Goal: Information Seeking & Learning: Learn about a topic

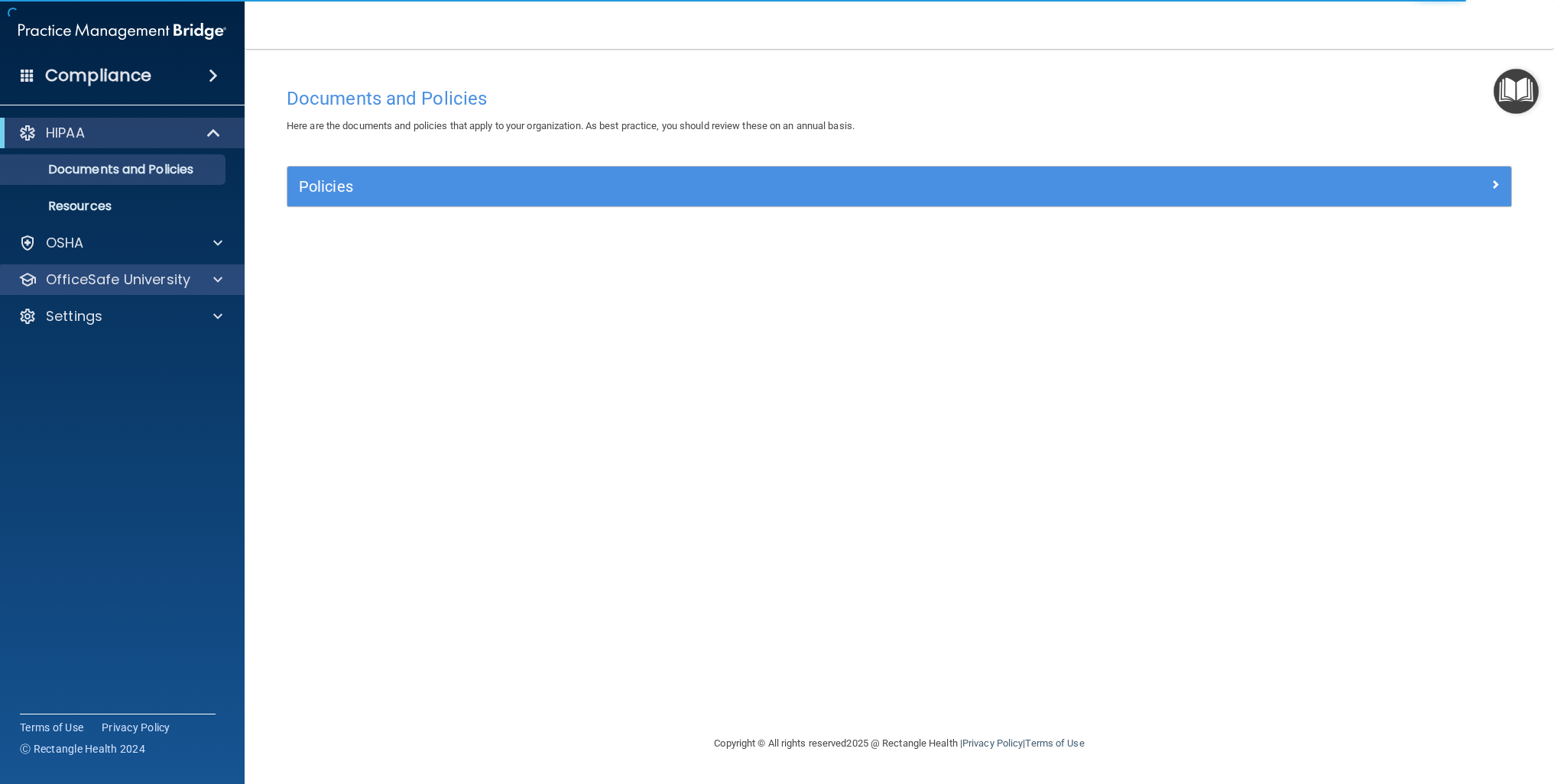
click at [126, 269] on div "OfficeSafe University" at bounding box center [122, 280] width 246 height 31
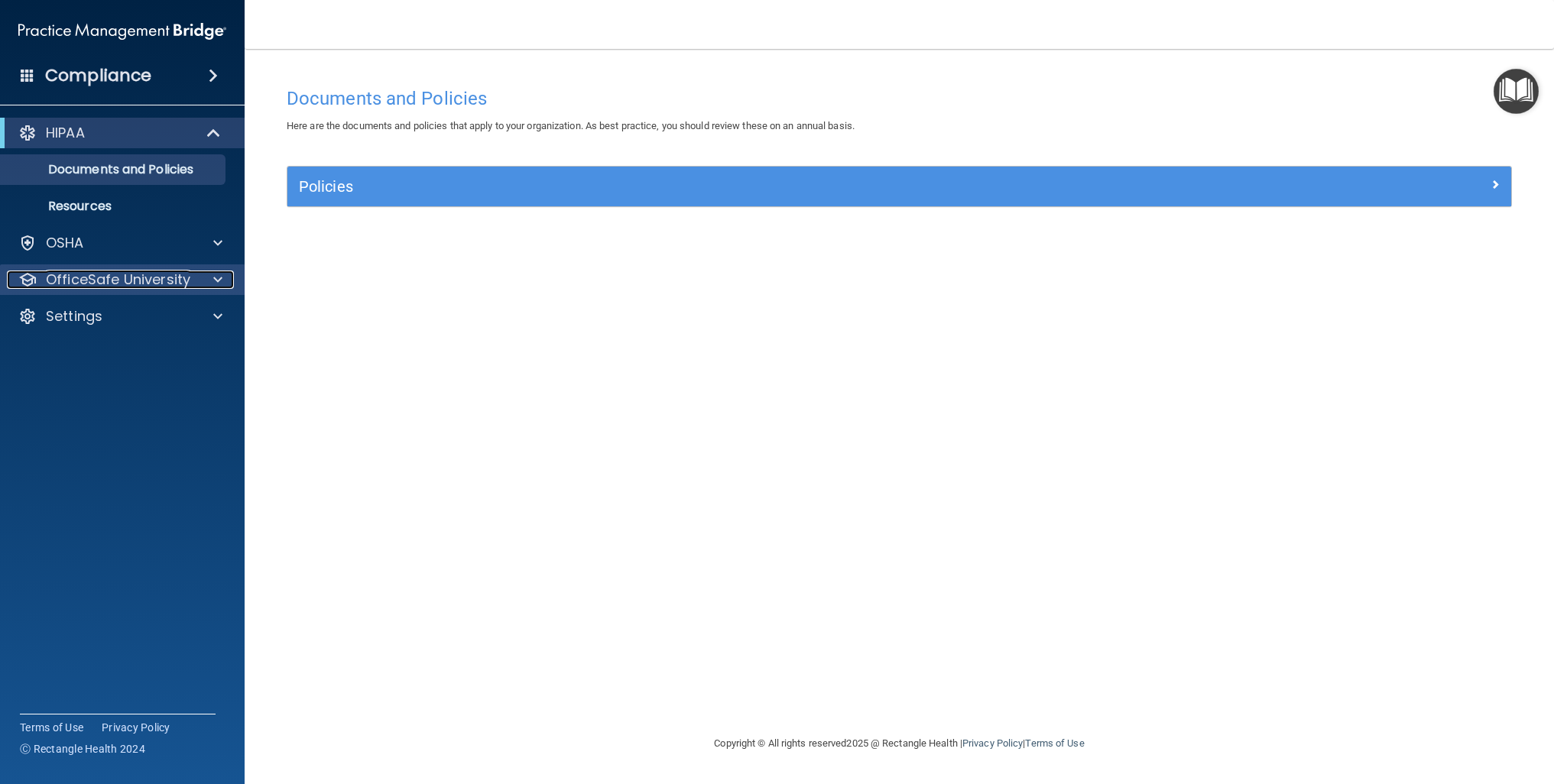
click at [215, 278] on span at bounding box center [217, 280] width 9 height 18
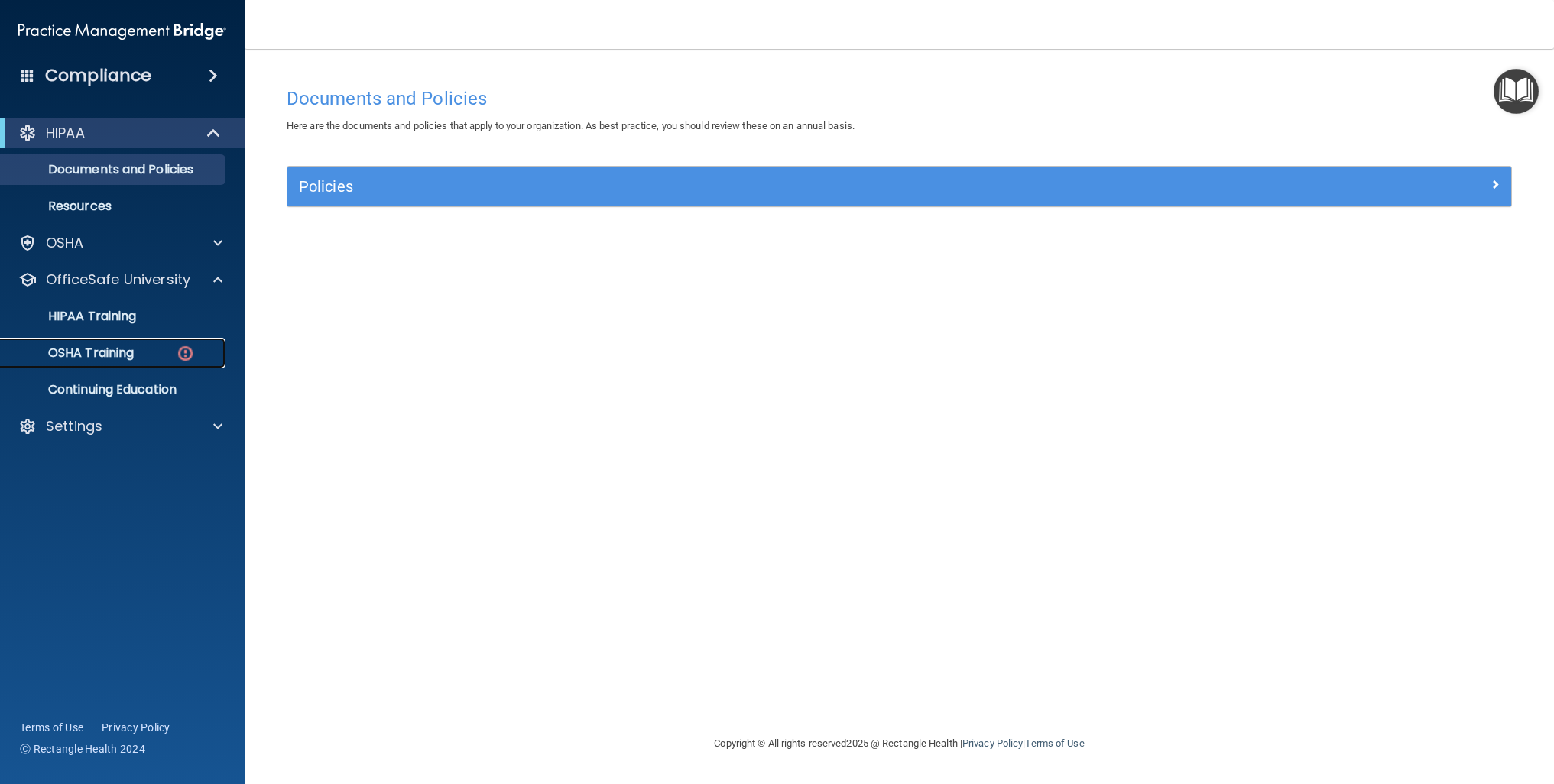
click at [163, 348] on div "OSHA Training" at bounding box center [114, 353] width 209 height 15
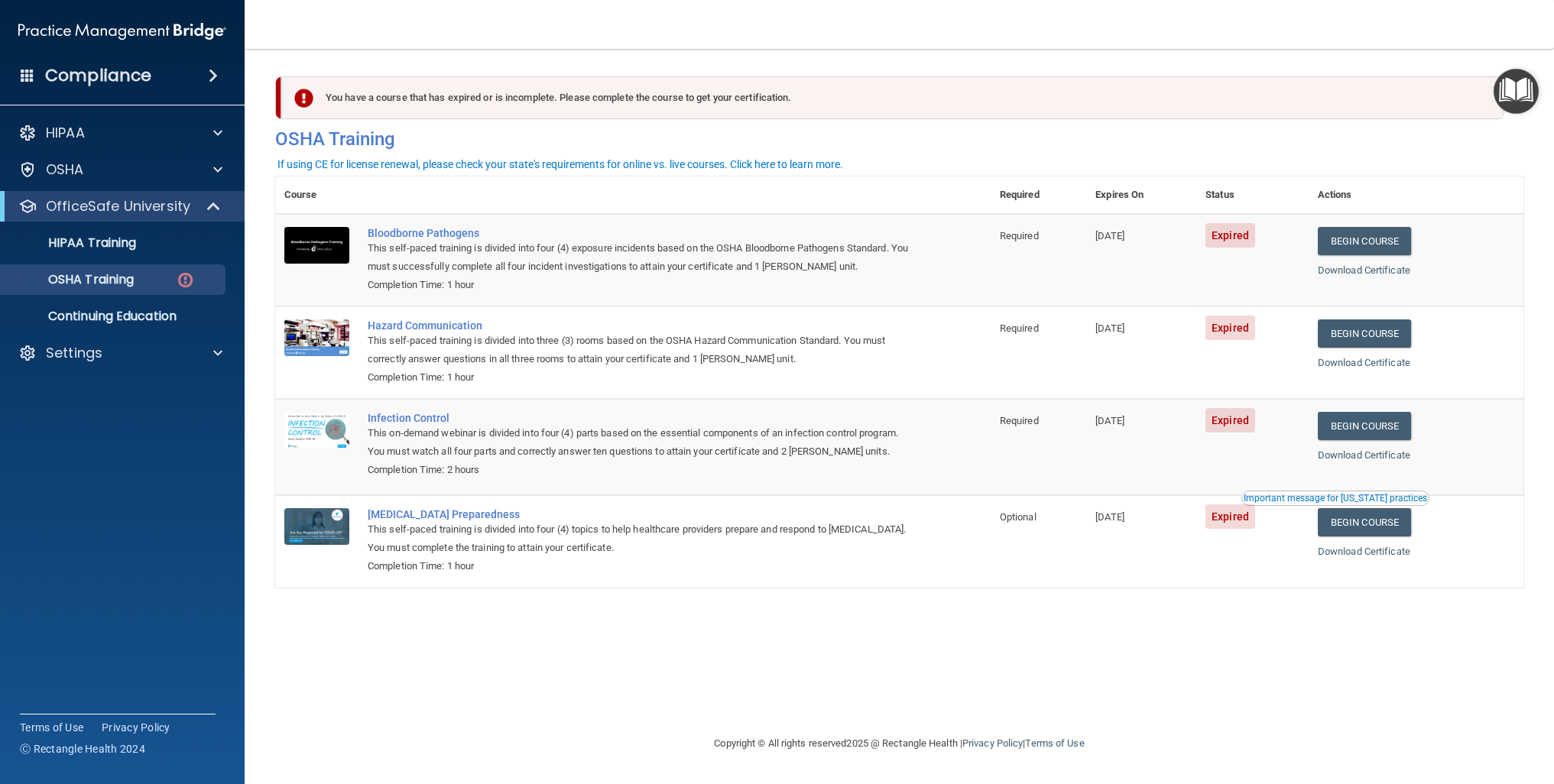
click at [218, 70] on span at bounding box center [213, 76] width 9 height 18
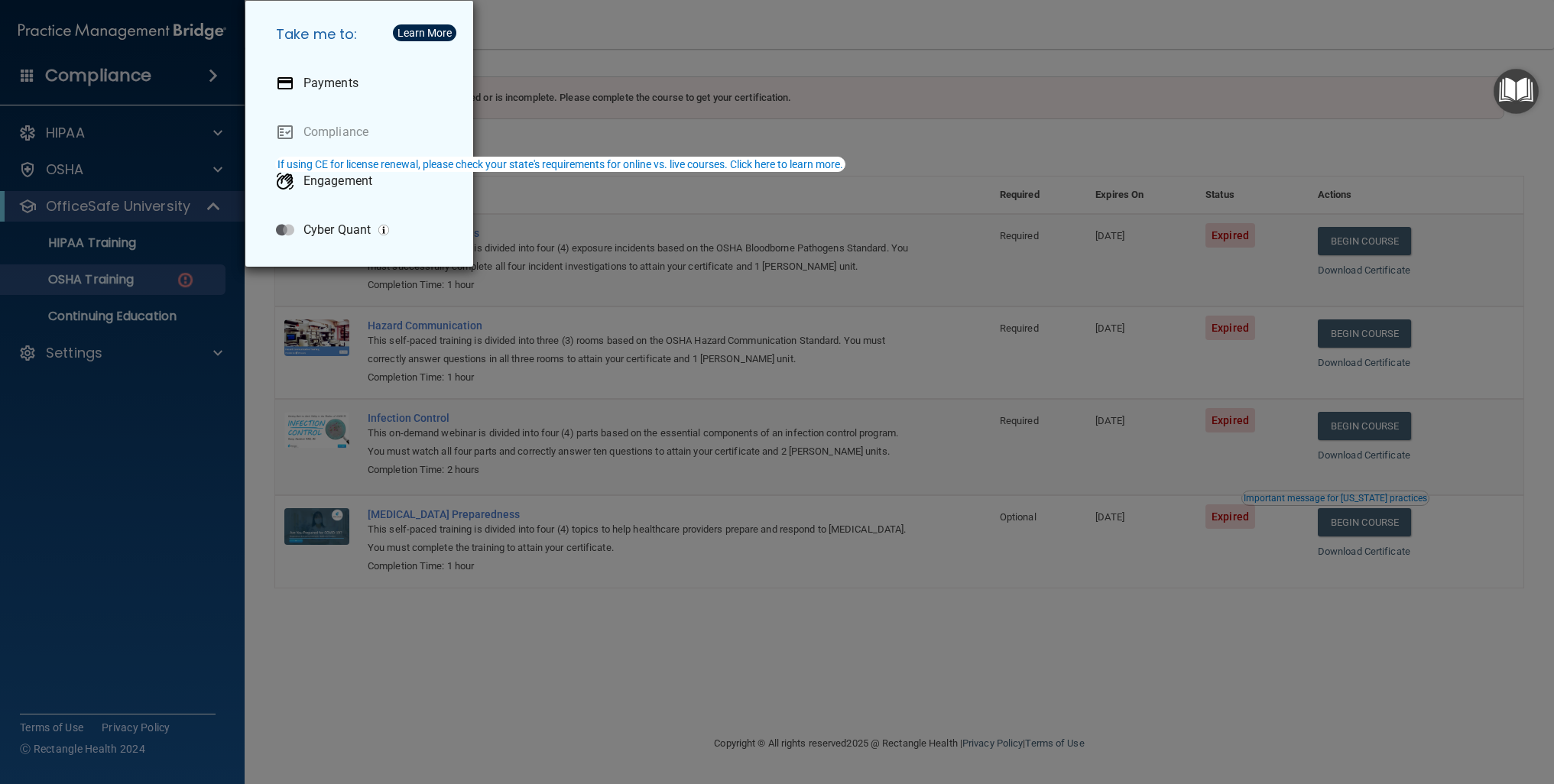
click at [143, 424] on div "Take me to: Payments Compliance Engagement Cyber Quant" at bounding box center [777, 392] width 1554 height 784
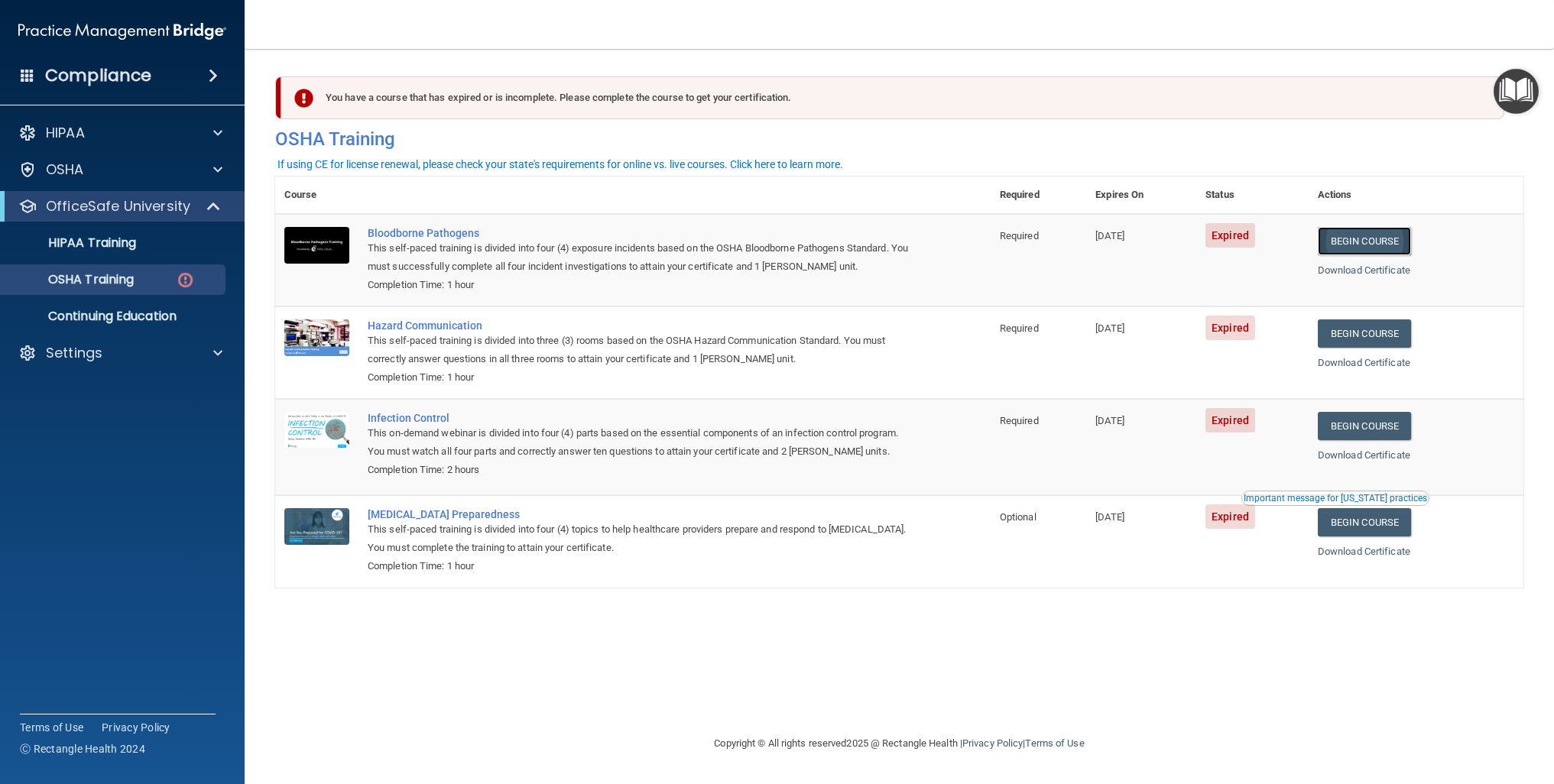
click at [1371, 236] on link "Begin Course" at bounding box center [1364, 241] width 93 height 28
click at [1382, 427] on link "Begin Course" at bounding box center [1364, 426] width 93 height 28
click at [1369, 515] on link "Begin Course" at bounding box center [1364, 522] width 93 height 28
click at [143, 272] on div "OSHA Training" at bounding box center [114, 280] width 209 height 15
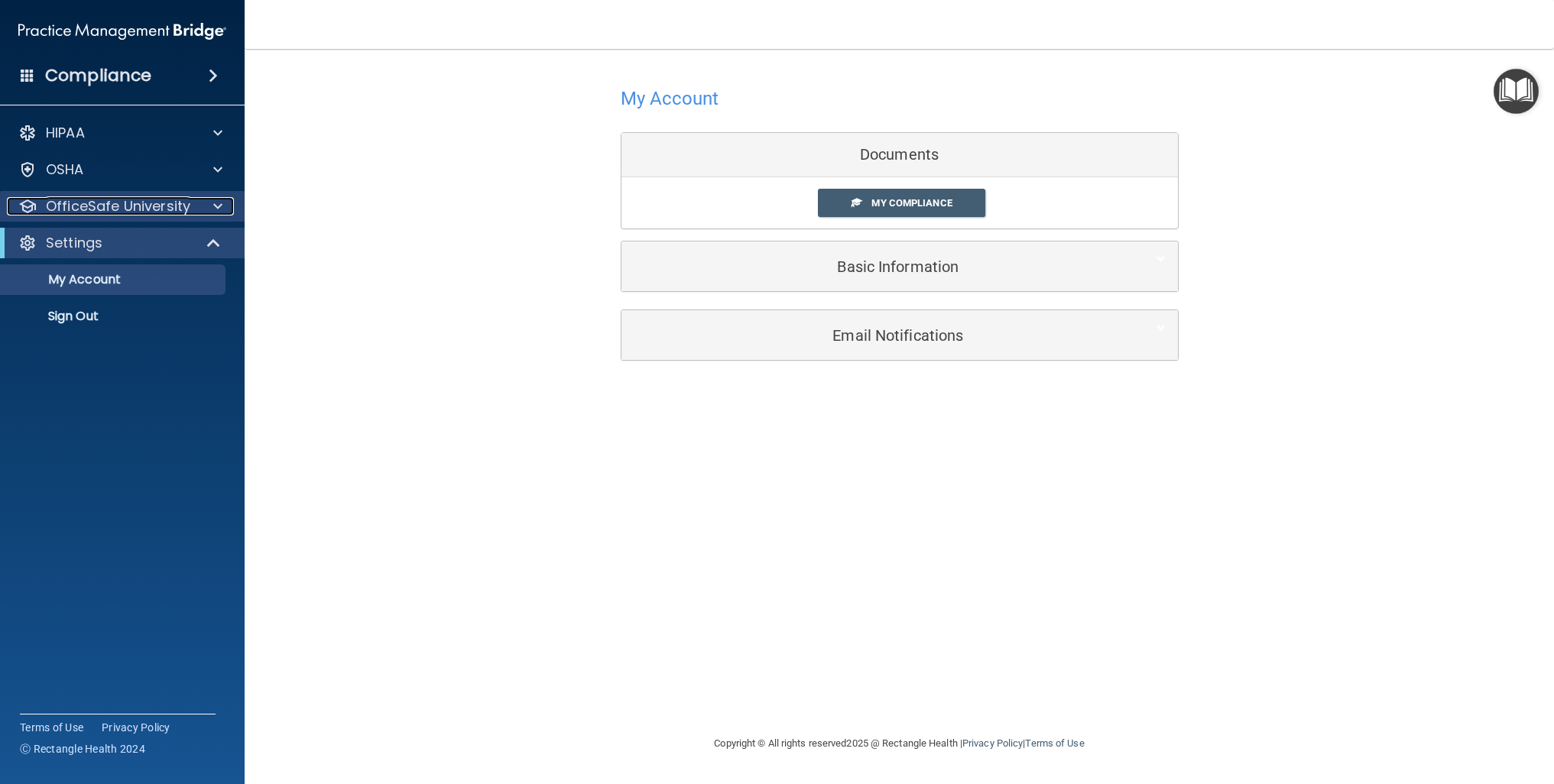
click at [128, 211] on p "OfficeSafe University" at bounding box center [117, 206] width 144 height 18
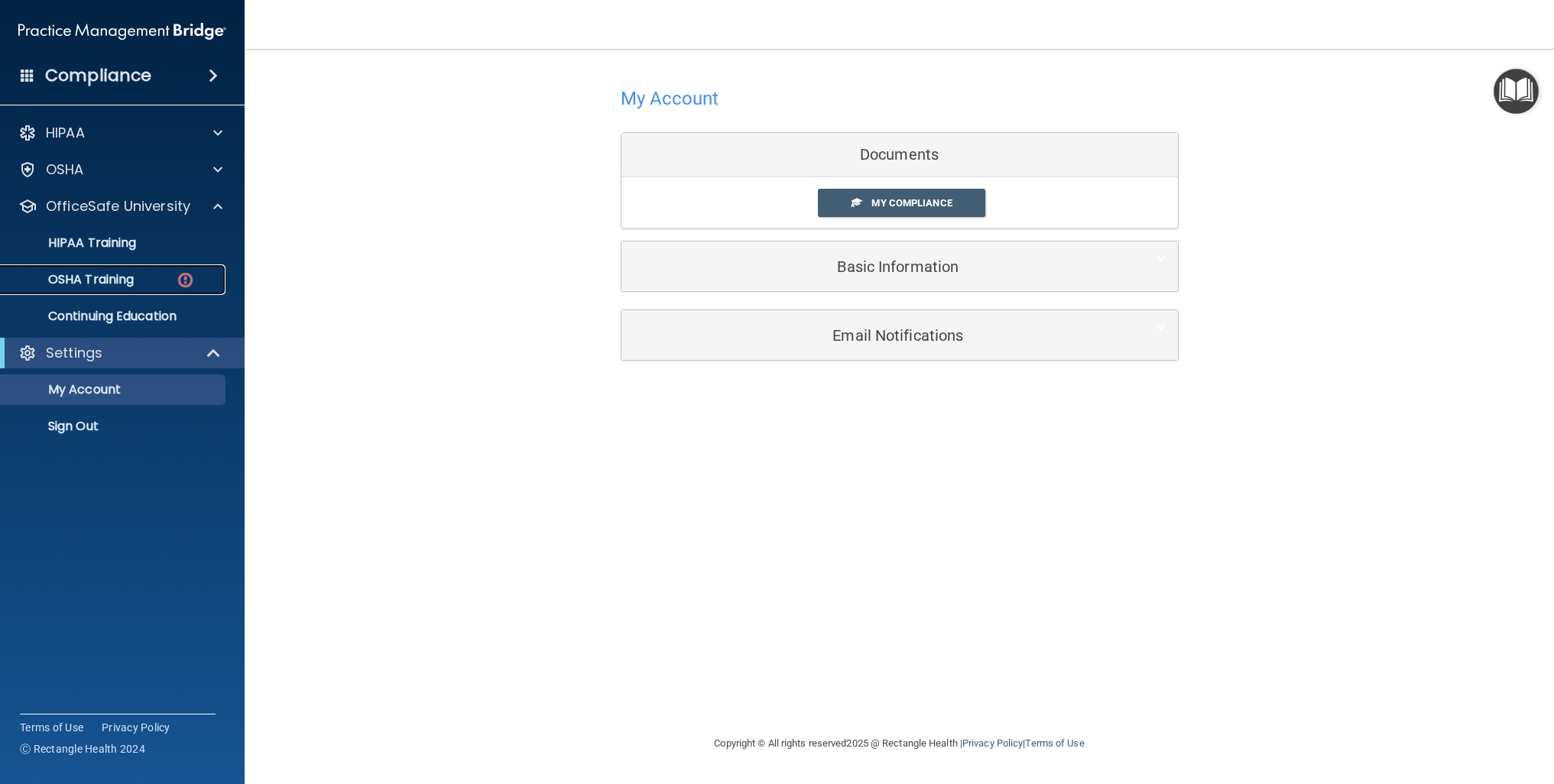
click at [161, 280] on div "OSHA Training" at bounding box center [114, 280] width 209 height 15
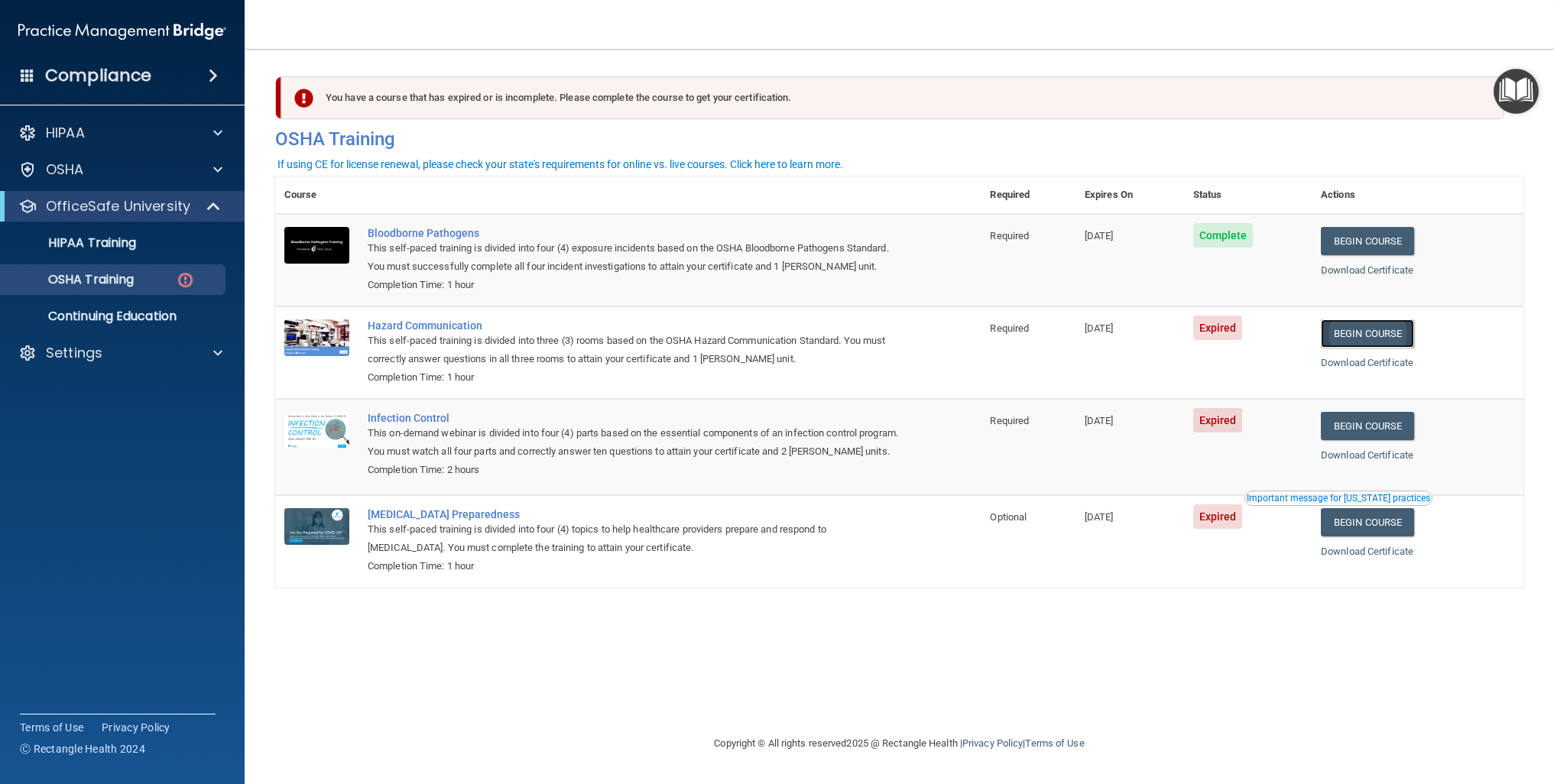
click at [1384, 336] on link "Begin Course" at bounding box center [1367, 334] width 93 height 28
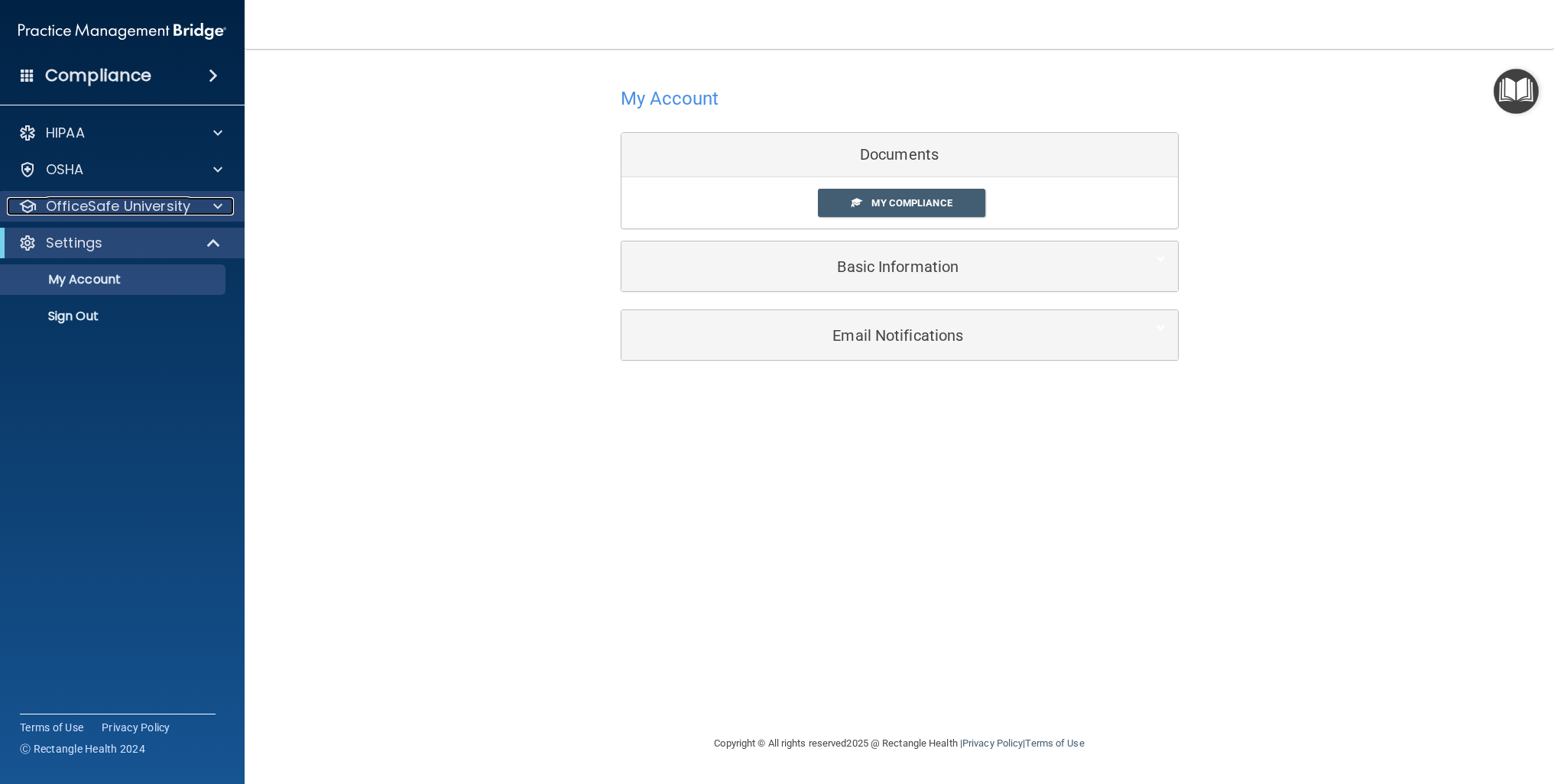
click at [144, 200] on p "OfficeSafe University" at bounding box center [117, 206] width 144 height 18
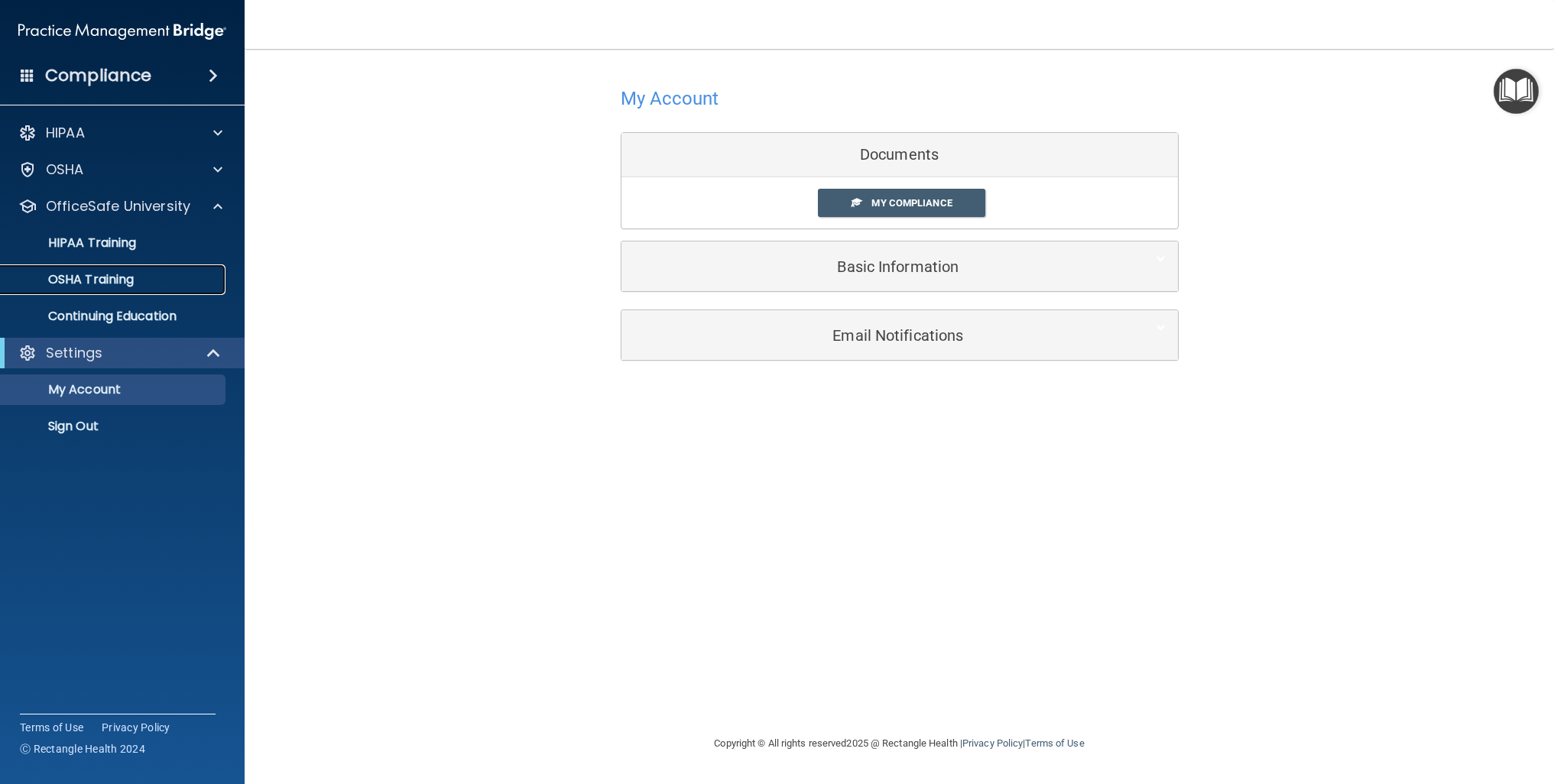
click at [117, 282] on p "OSHA Training" at bounding box center [72, 280] width 124 height 15
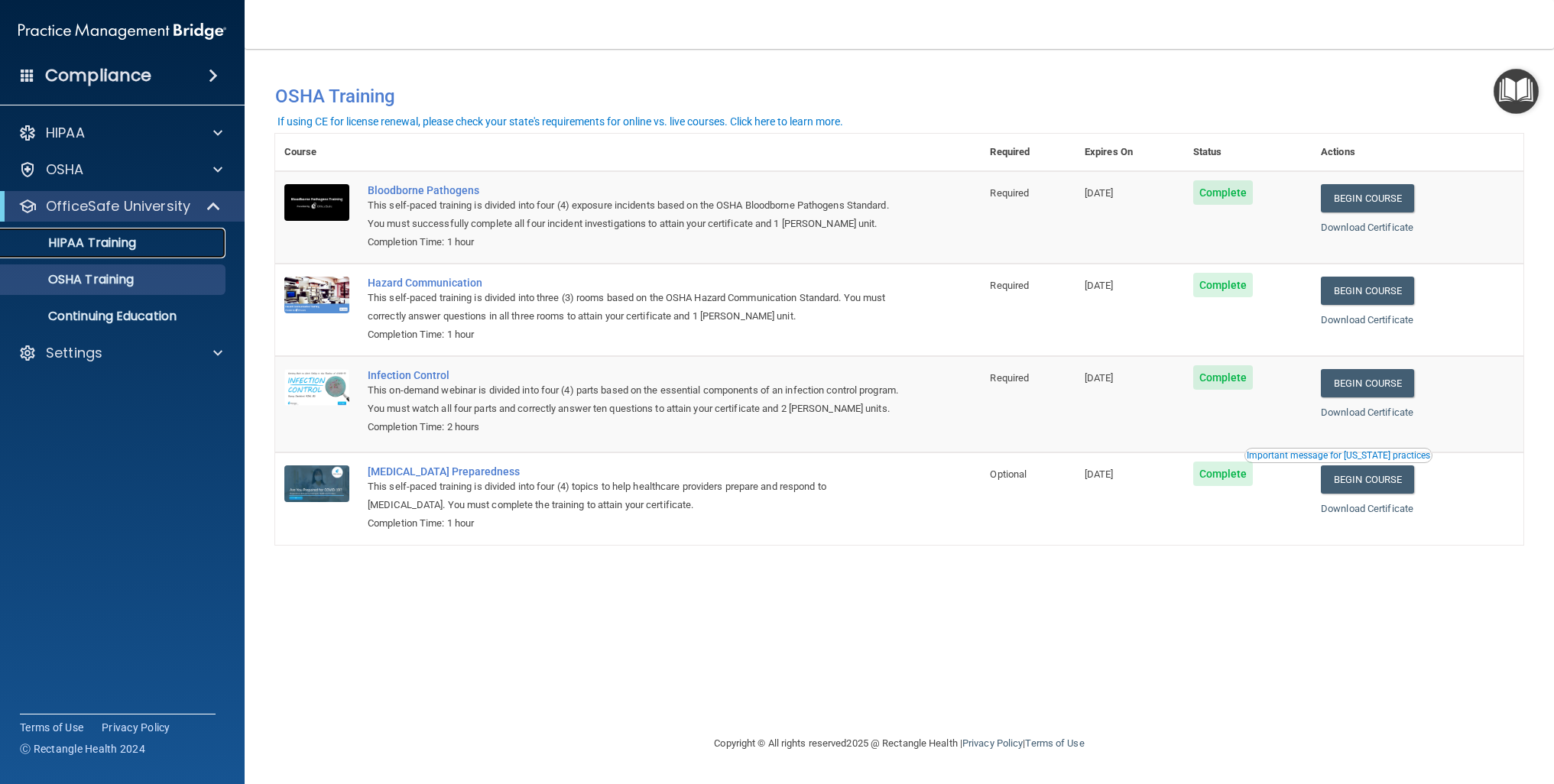
click at [112, 237] on p "HIPAA Training" at bounding box center [72, 243] width 126 height 15
